Goal: Task Accomplishment & Management: Use online tool/utility

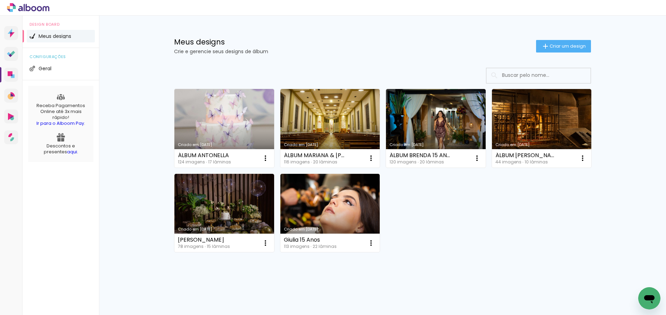
click at [226, 124] on link "Criado em [DATE]" at bounding box center [224, 128] width 100 height 79
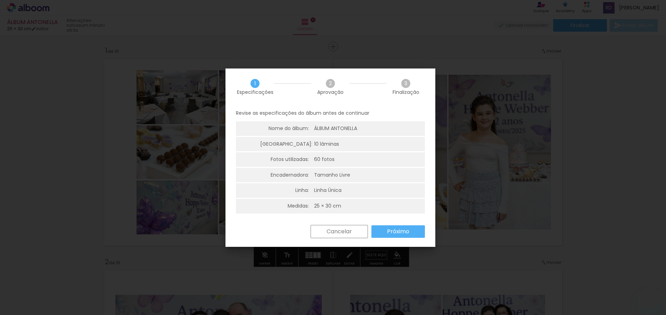
click at [386, 230] on paper-button "Próximo" at bounding box center [398, 231] width 54 height 13
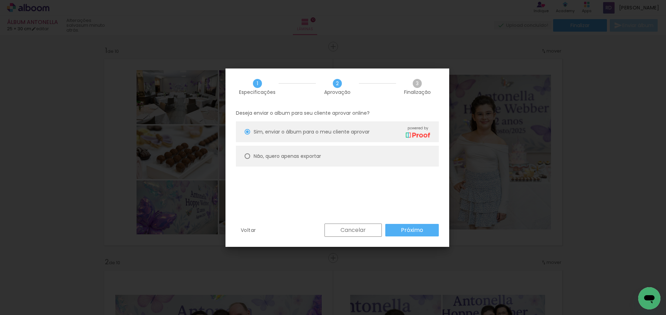
scroll to position [1892, 0]
click at [248, 156] on div at bounding box center [248, 156] width 6 height 6
type paper-radio-button "on"
click at [0, 0] on slot "Próximo" at bounding box center [0, 0] width 0 height 0
type input "Alta, 300 DPI"
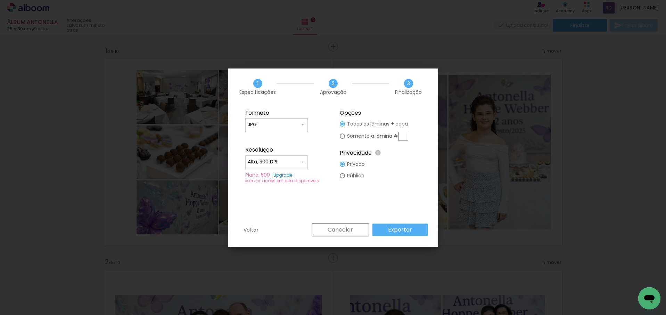
click at [413, 229] on paper-button "Exportar" at bounding box center [400, 229] width 55 height 13
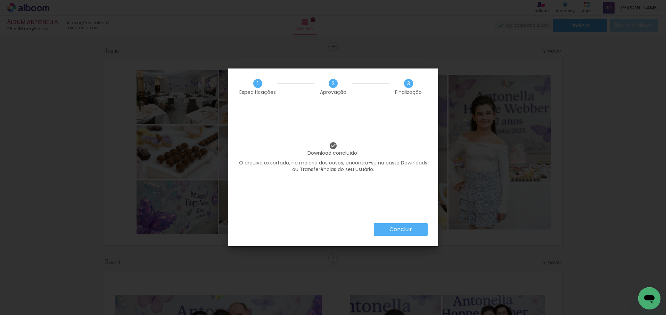
click at [413, 229] on paper-button "Concluir" at bounding box center [401, 229] width 54 height 13
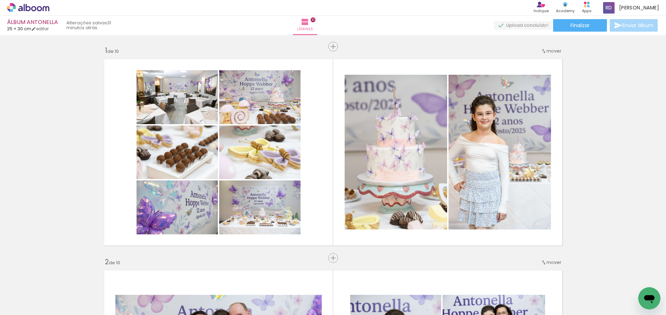
scroll to position [1892, 0]
click at [646, 8] on span "[PERSON_NAME]" at bounding box center [639, 7] width 40 height 7
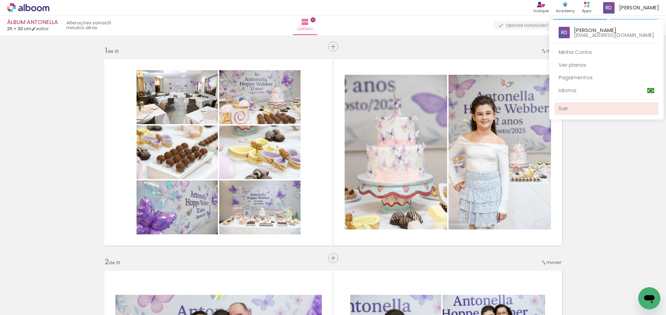
click at [581, 114] on link "Sair" at bounding box center [607, 108] width 104 height 13
